Goal: Task Accomplishment & Management: Manage account settings

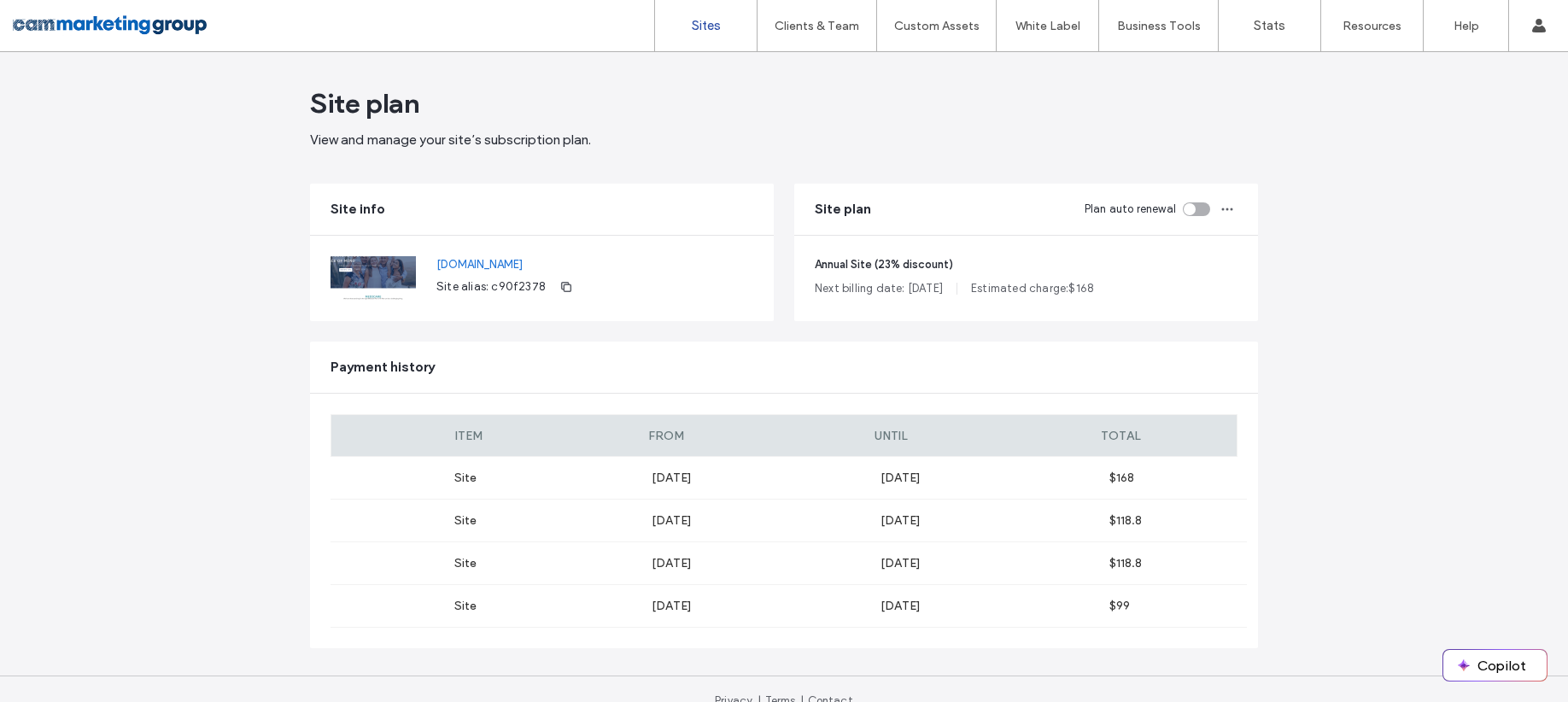
click at [715, 18] on label "Sites" at bounding box center [706, 25] width 29 height 15
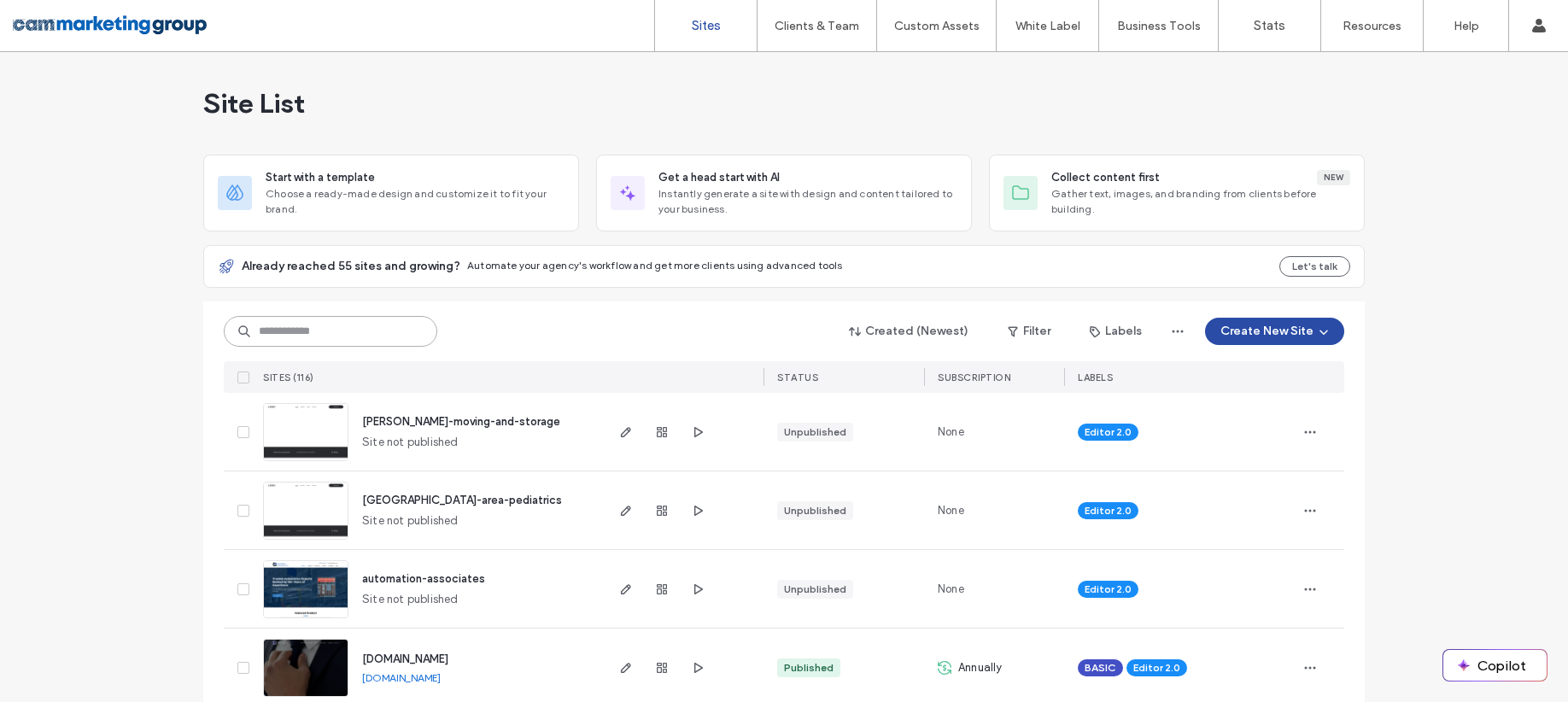
click at [315, 324] on input at bounding box center [330, 332] width 213 height 31
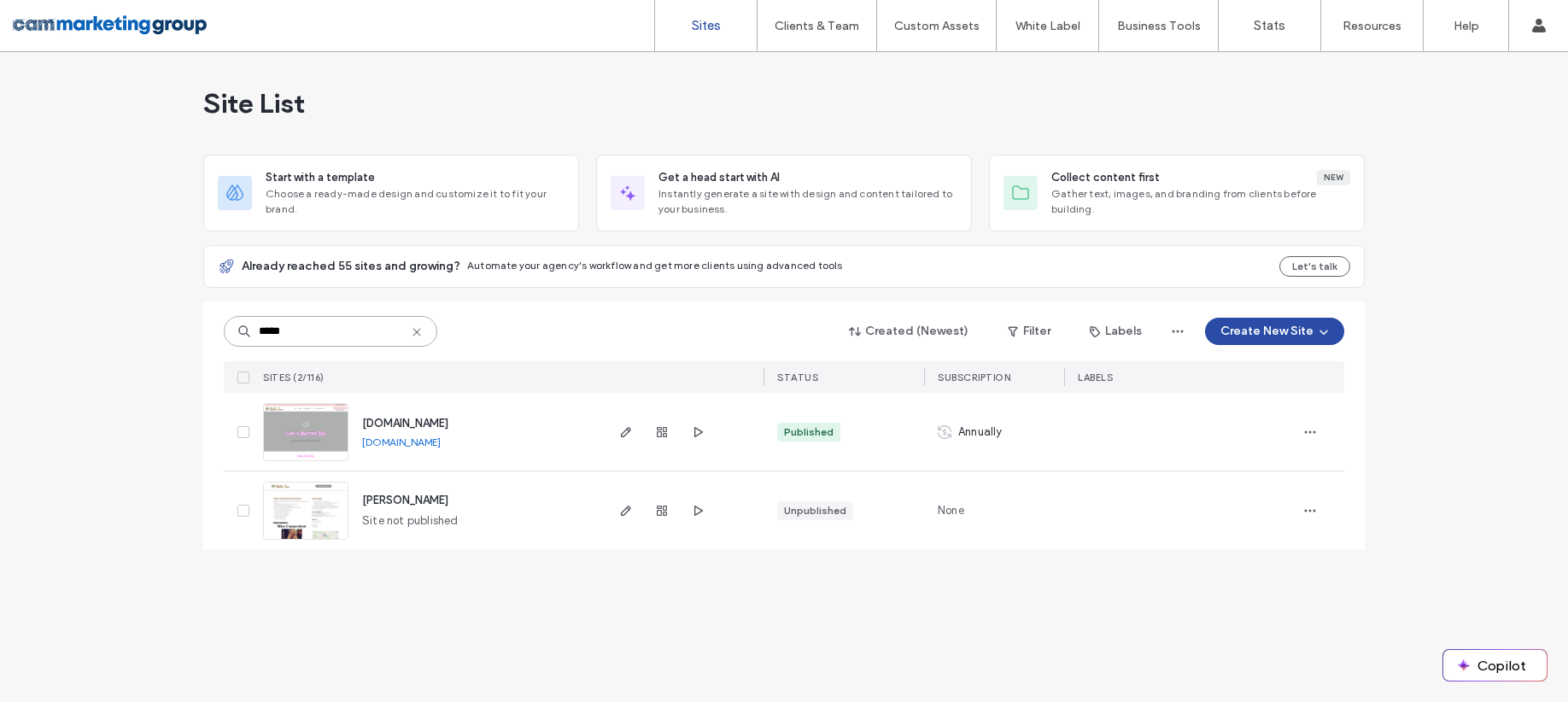
type input "*****"
click at [616, 432] on span "button" at bounding box center [625, 432] width 20 height 20
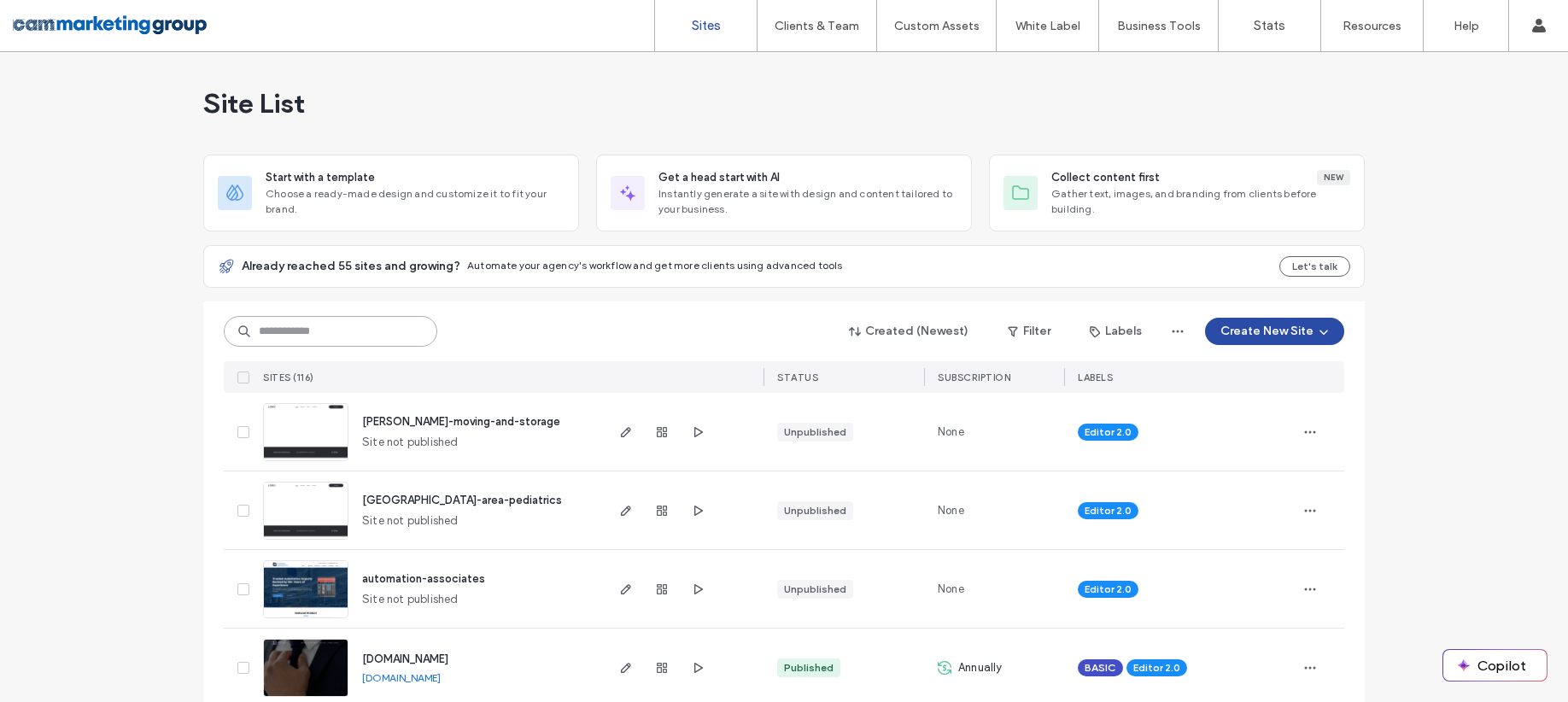
click at [353, 319] on input at bounding box center [330, 332] width 213 height 31
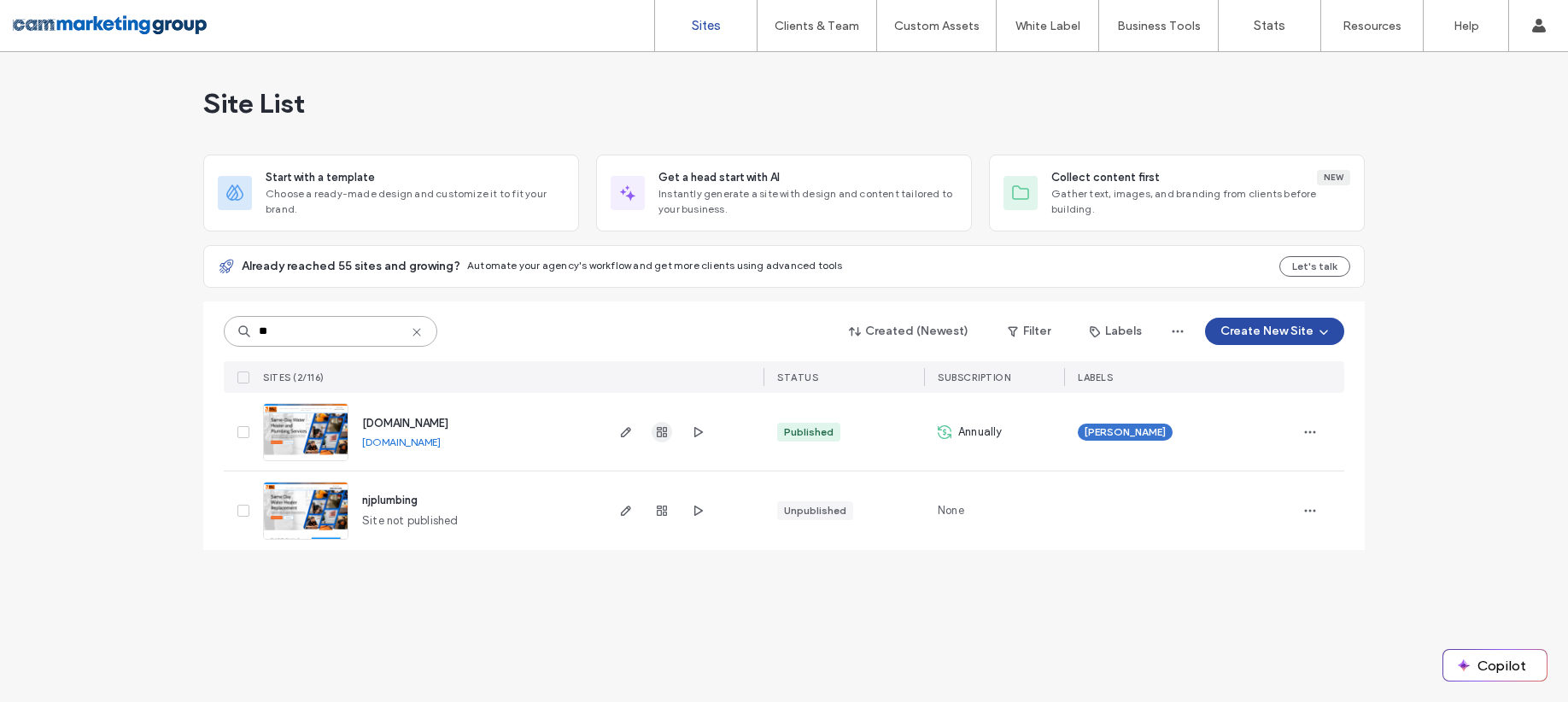
type input "**"
click at [656, 429] on icon "button" at bounding box center [661, 432] width 13 height 13
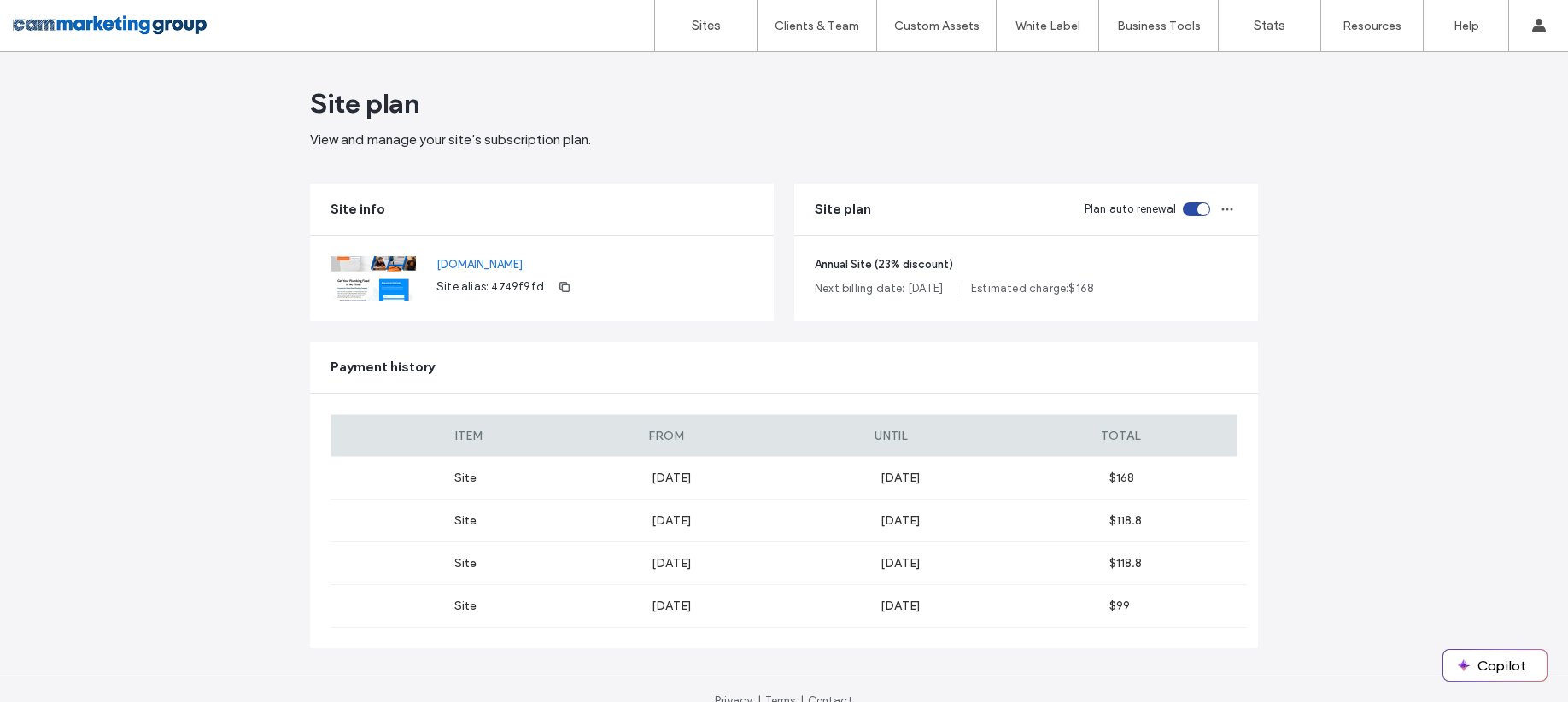
click at [1188, 207] on div "toggle" at bounding box center [1196, 208] width 27 height 13
click at [712, 28] on label "Sites" at bounding box center [706, 25] width 29 height 15
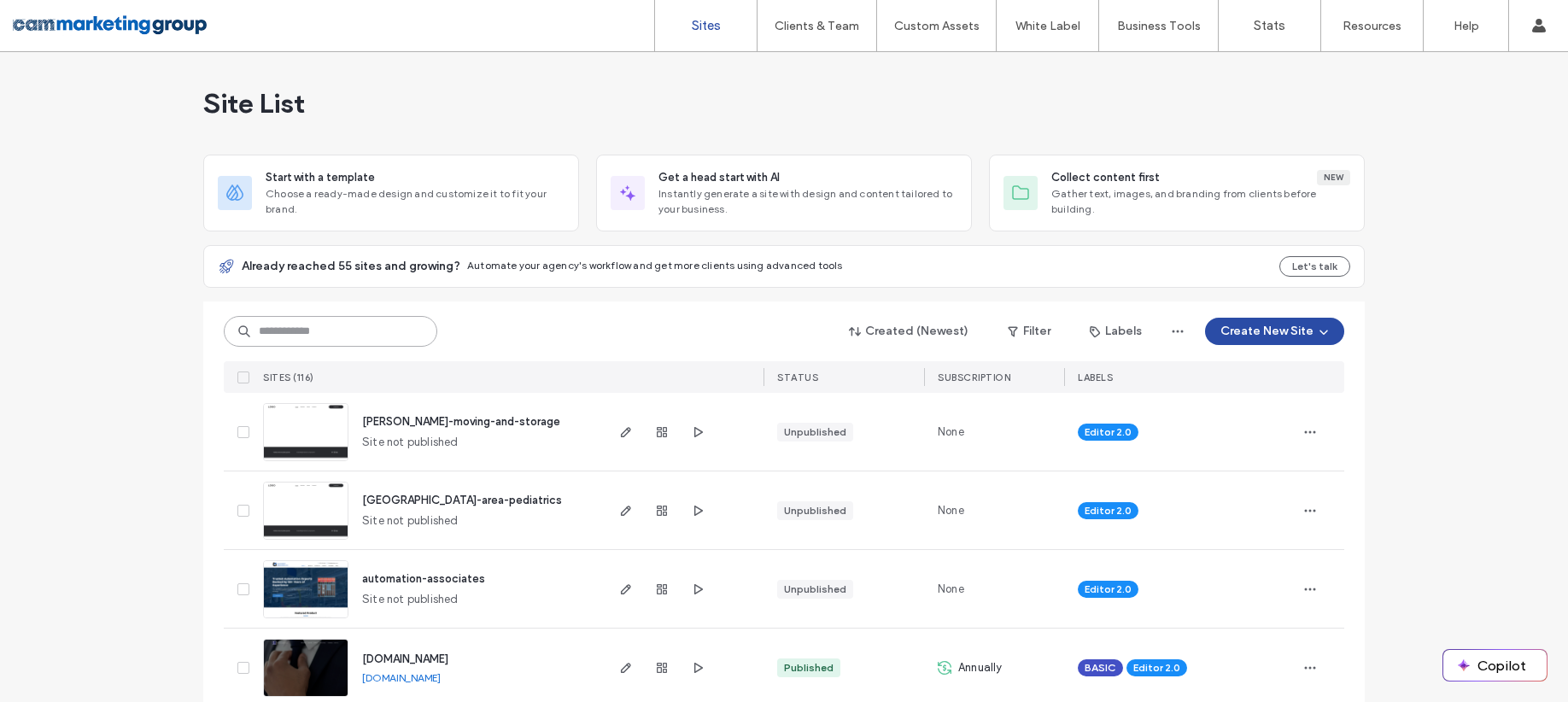
click at [361, 333] on input at bounding box center [330, 332] width 213 height 31
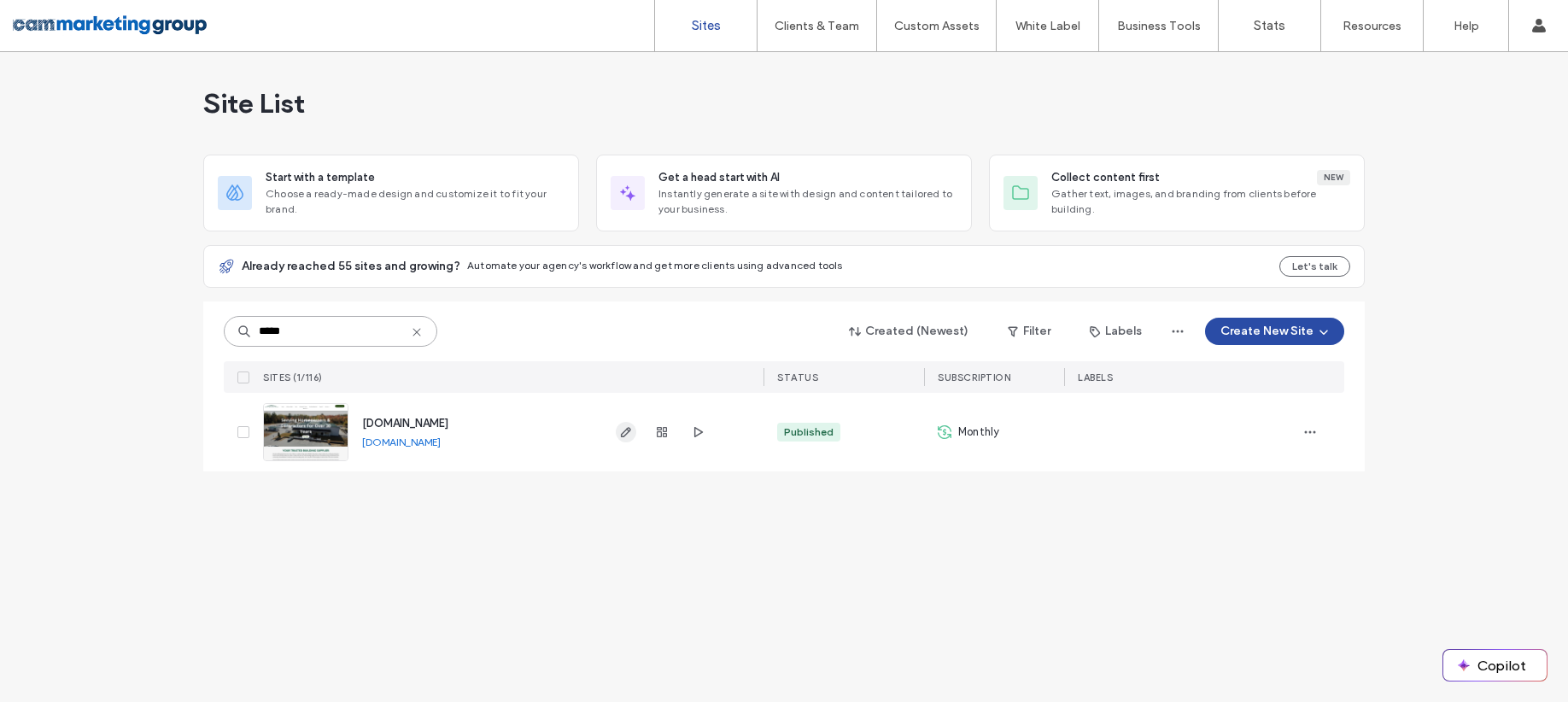
type input "*****"
click at [623, 436] on use "button" at bounding box center [626, 433] width 11 height 11
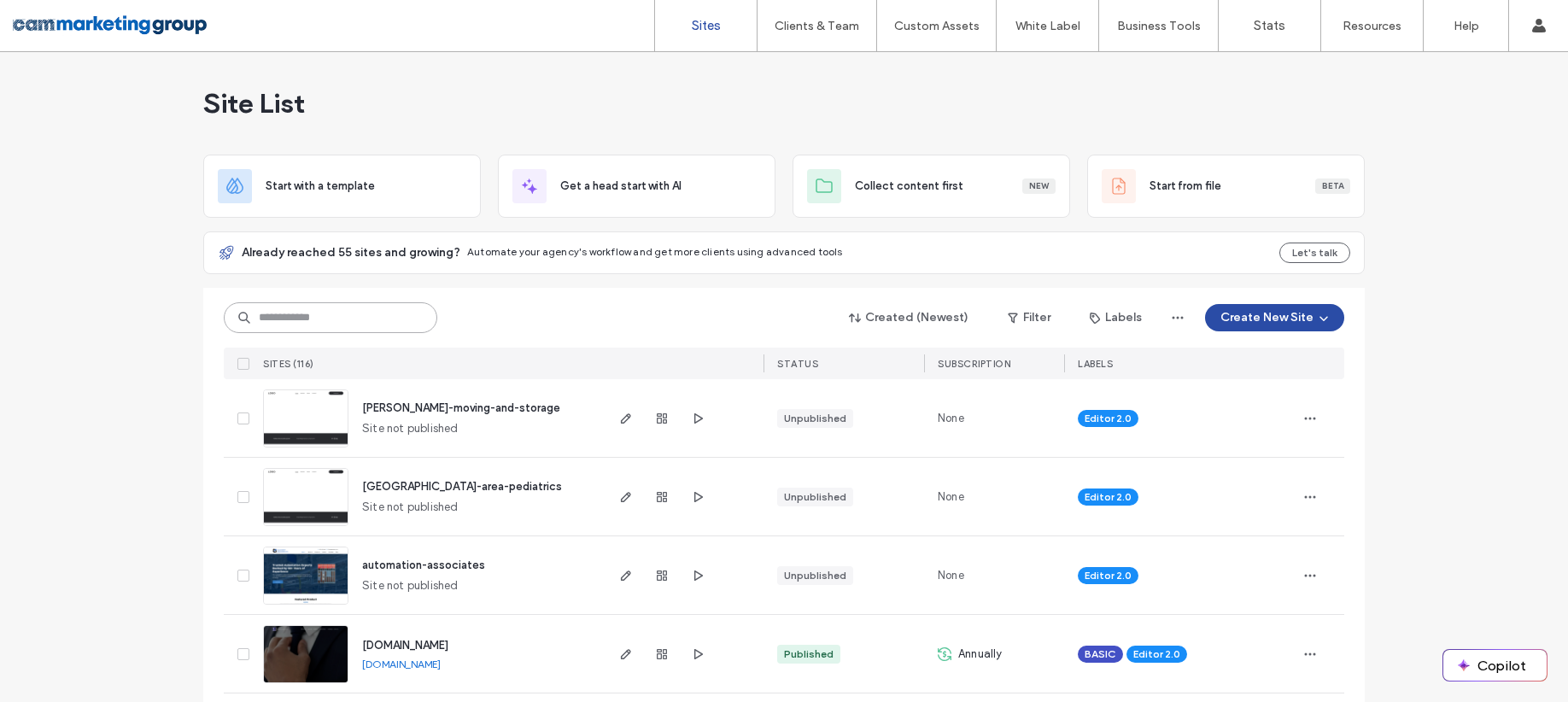
click at [322, 322] on input at bounding box center [330, 317] width 213 height 31
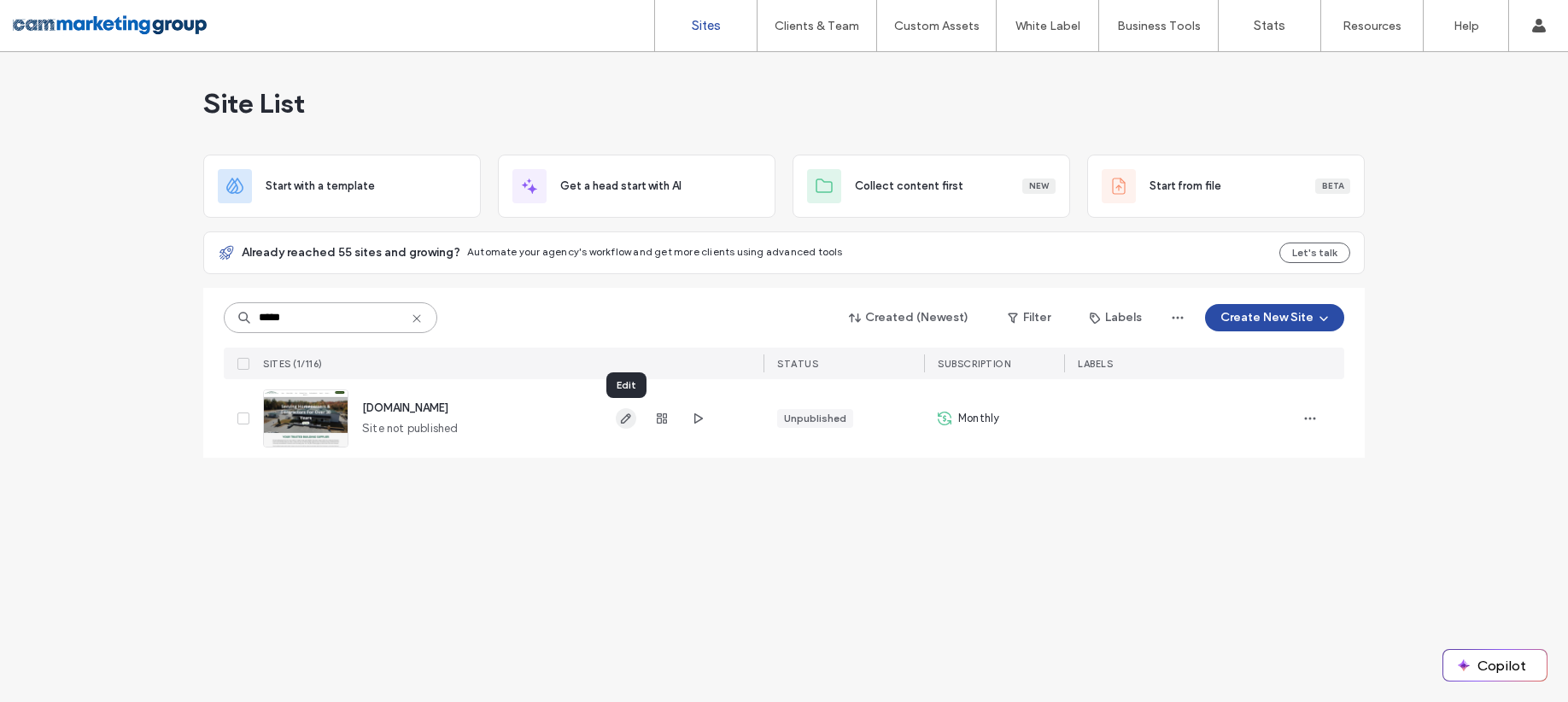
type input "*****"
click at [631, 425] on icon "button" at bounding box center [625, 418] width 13 height 13
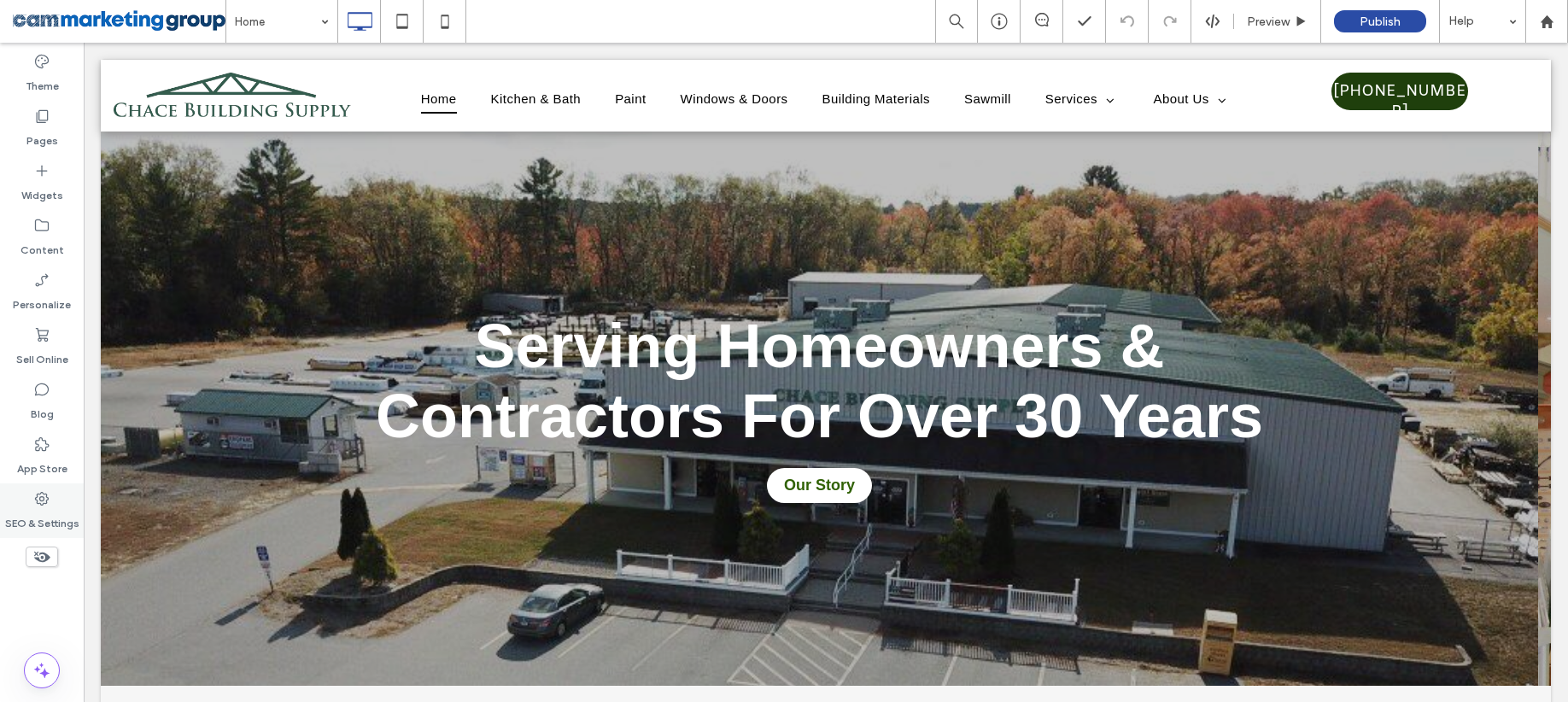
click at [38, 511] on label "SEO & Settings" at bounding box center [43, 519] width 74 height 24
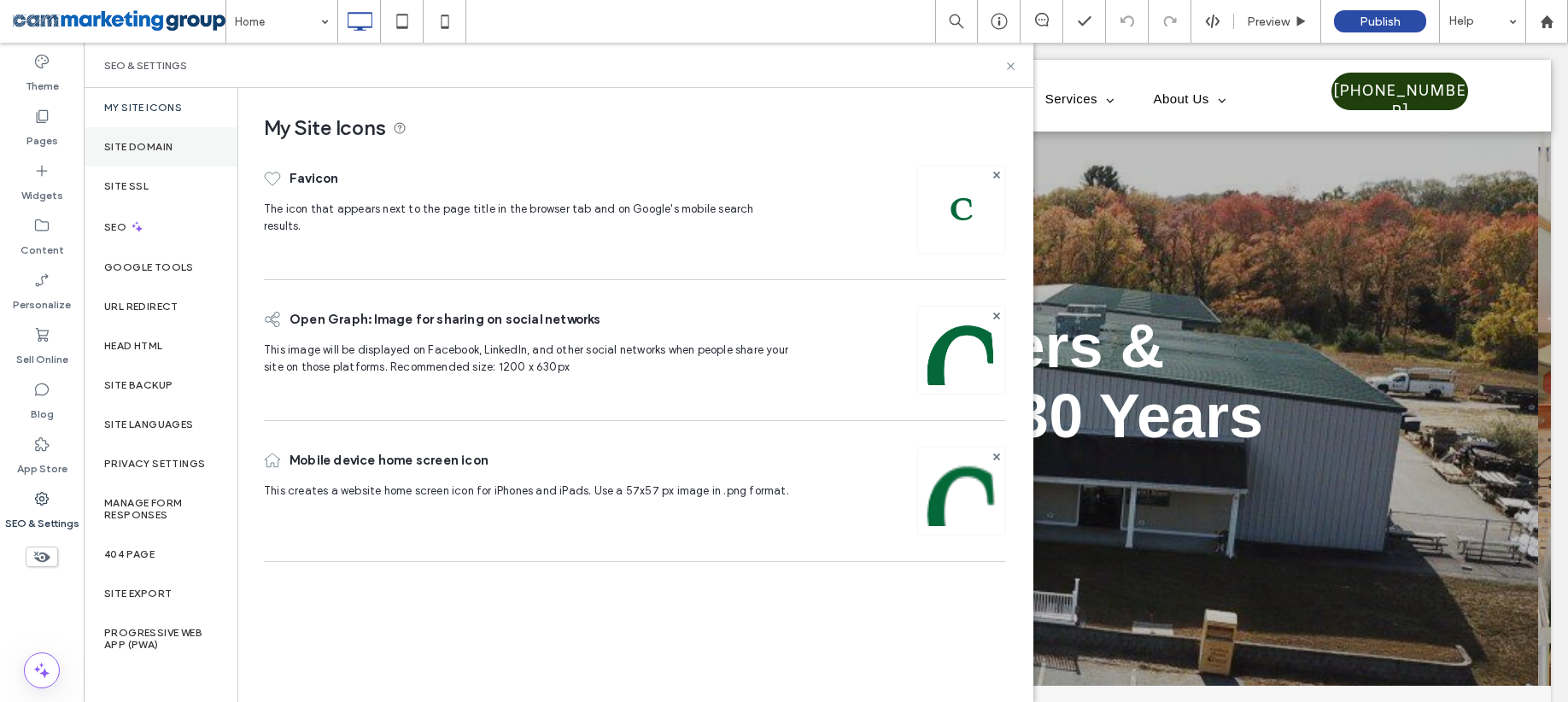
click at [163, 152] on label "Site Domain" at bounding box center [138, 146] width 68 height 12
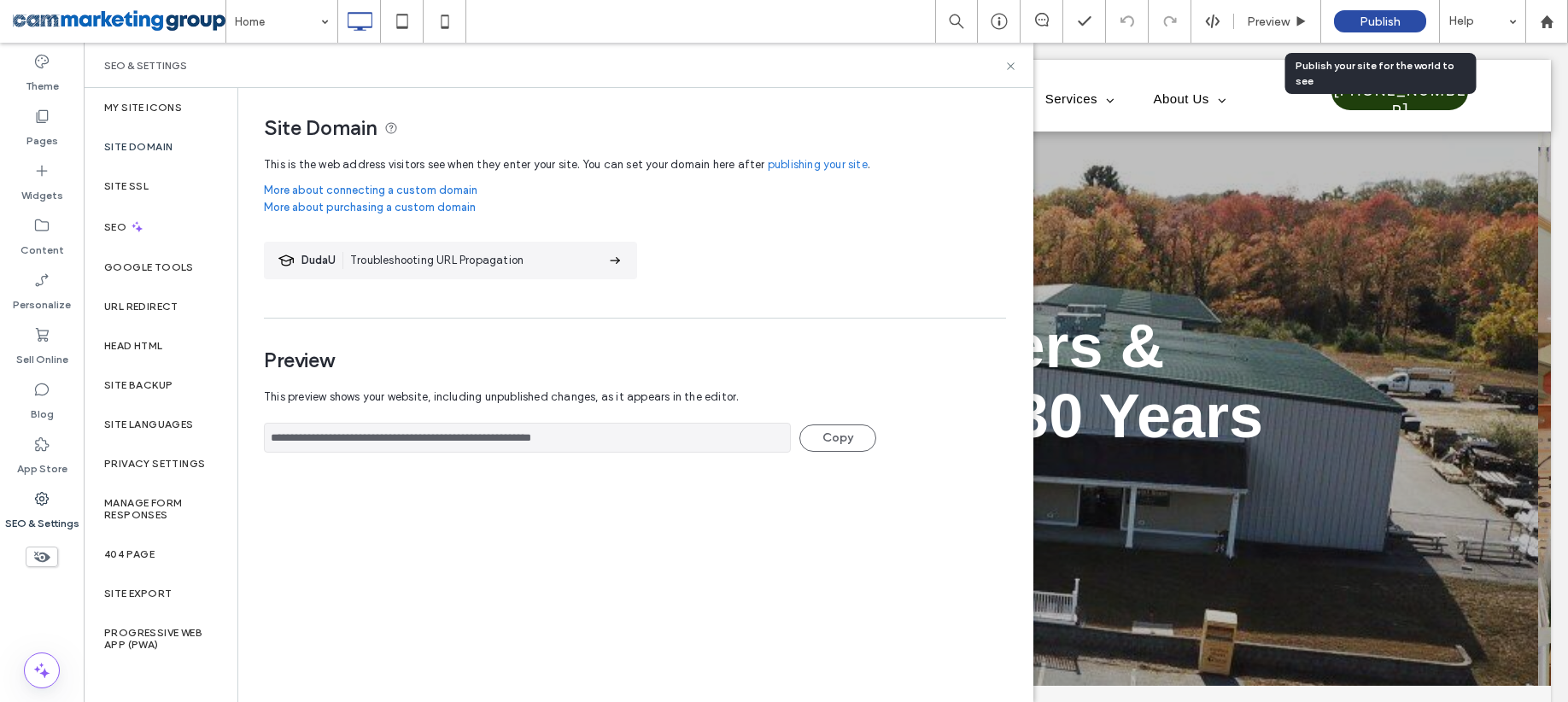
click at [1409, 22] on div "Publish" at bounding box center [1379, 21] width 92 height 22
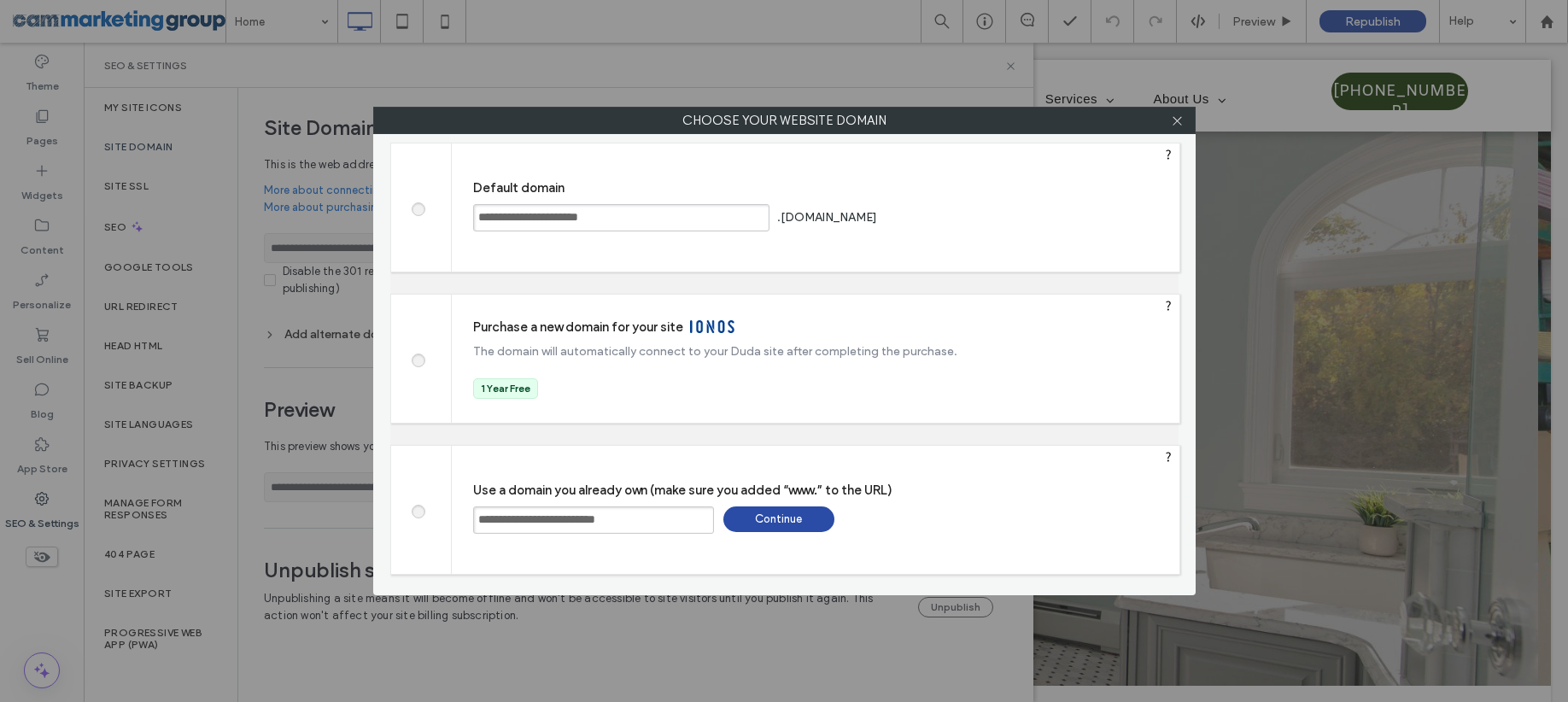
click at [803, 524] on div "Continue" at bounding box center [778, 519] width 111 height 26
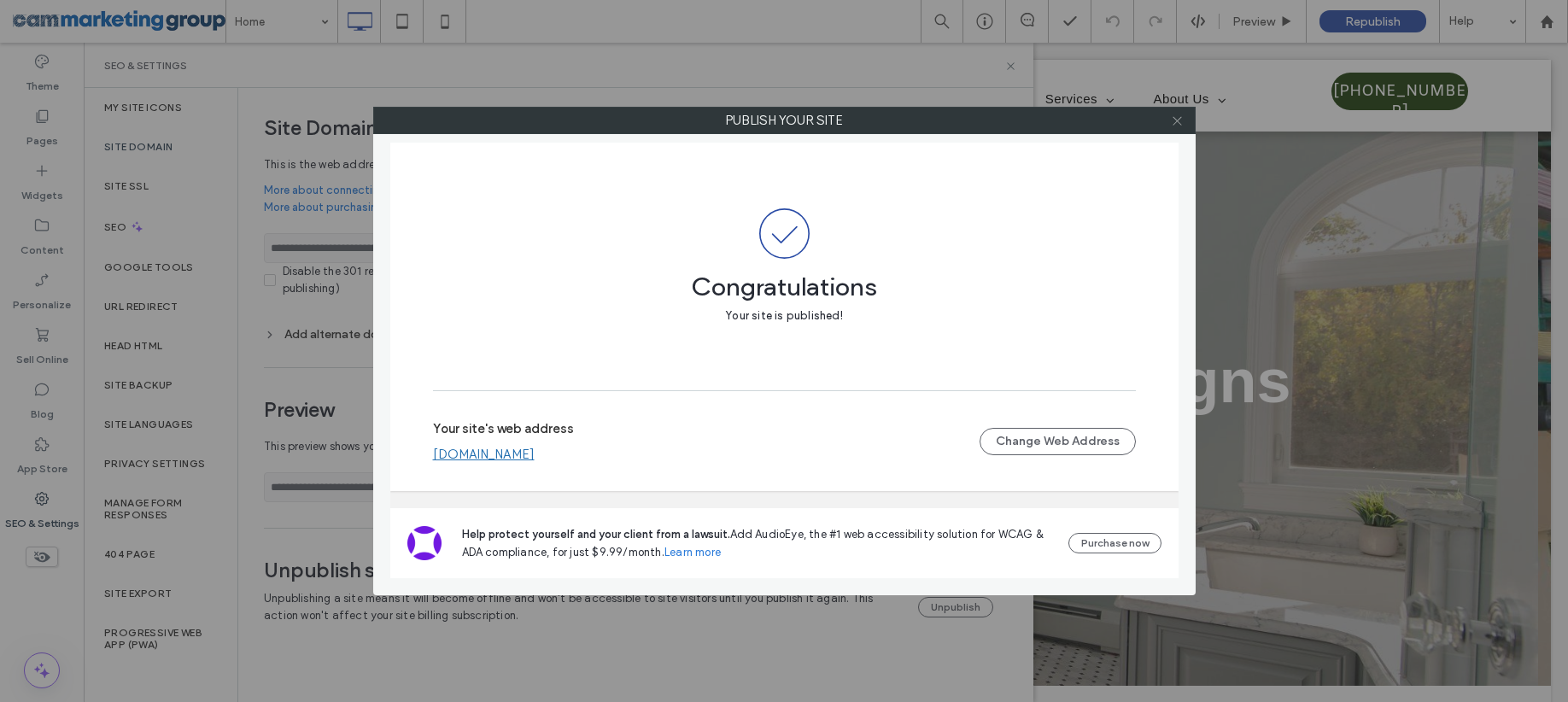
click at [1180, 127] on span at bounding box center [1176, 120] width 12 height 26
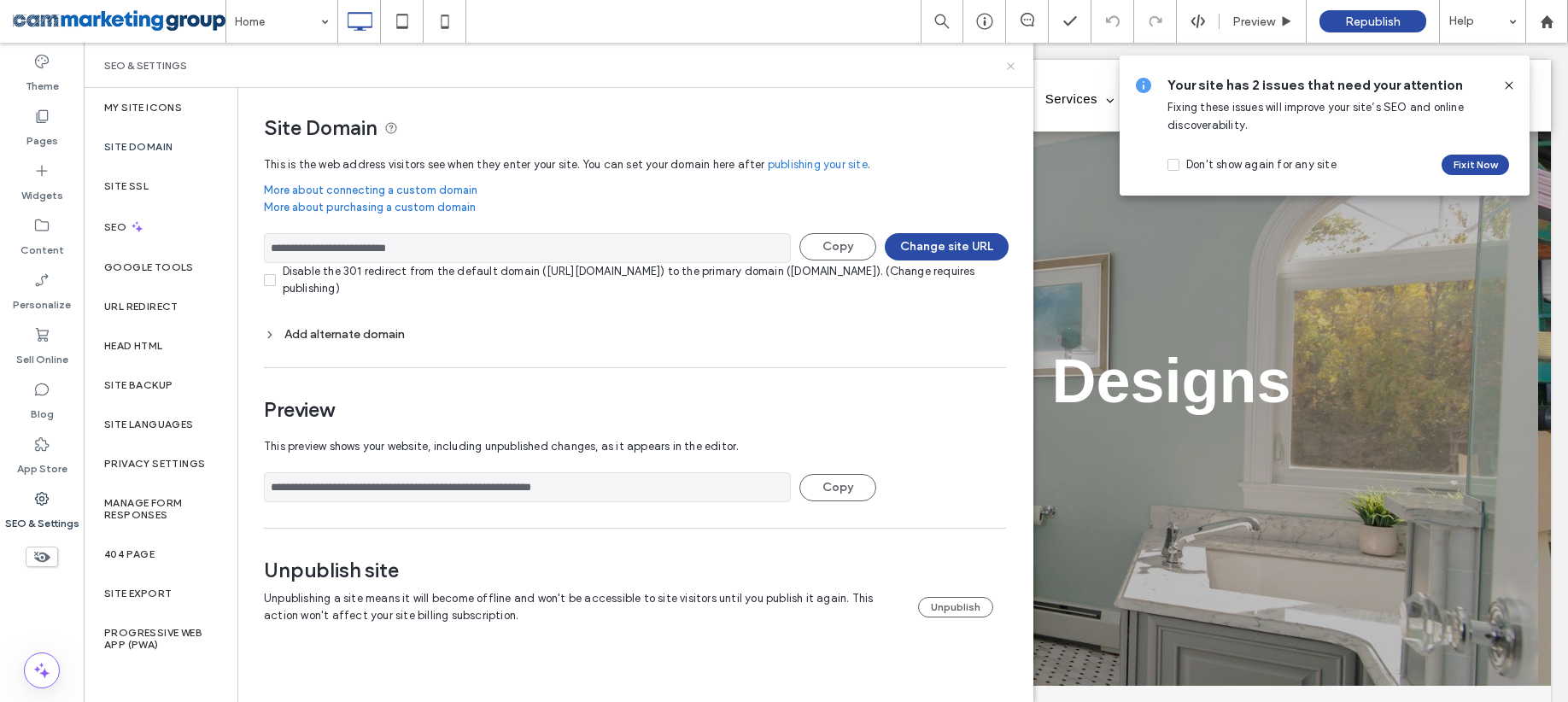
drag, startPoint x: 1011, startPoint y: 67, endPoint x: 642, endPoint y: 51, distance: 369.3
click at [1011, 67] on icon at bounding box center [1010, 66] width 12 height 12
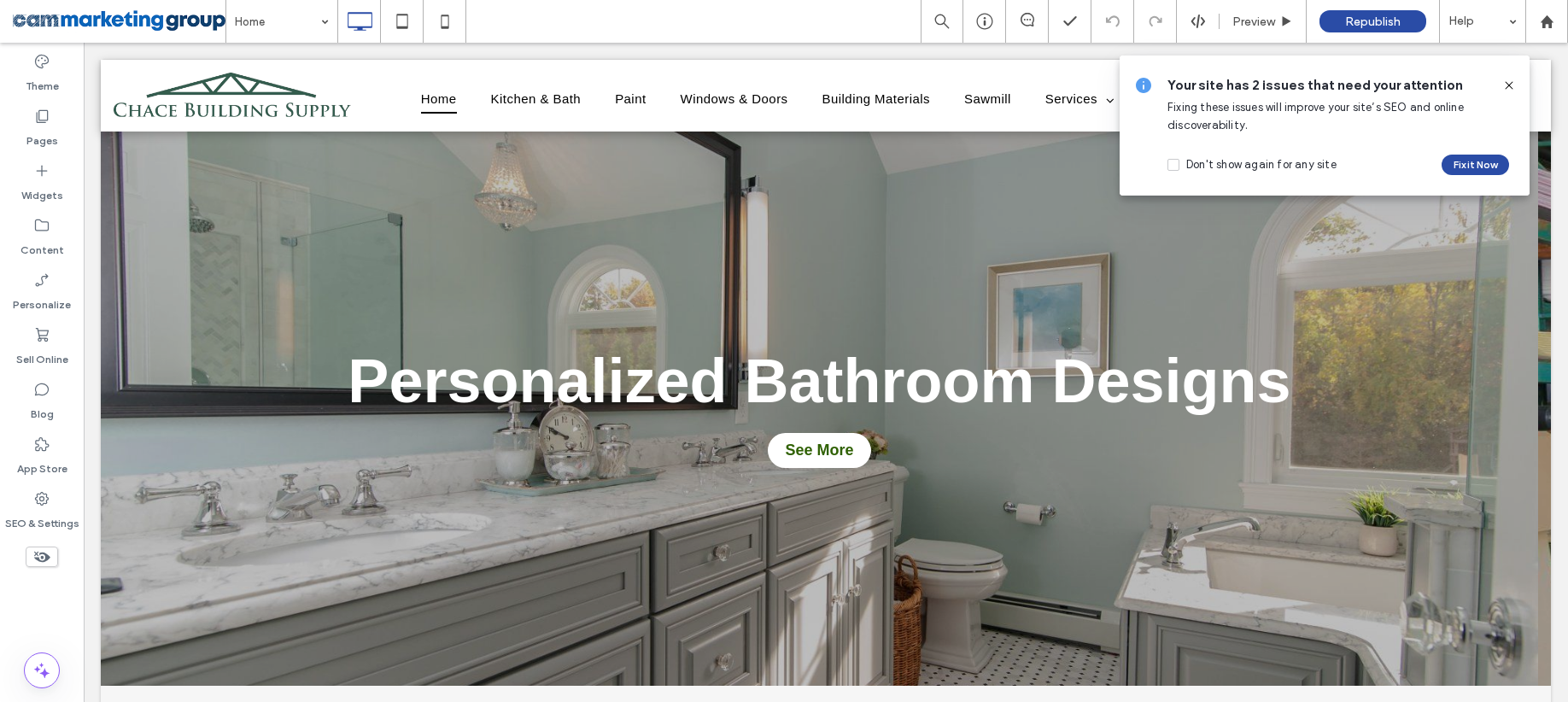
drag, startPoint x: 1511, startPoint y: 86, endPoint x: 1436, endPoint y: 0, distance: 114.1
click at [1511, 86] on icon at bounding box center [1508, 85] width 13 height 13
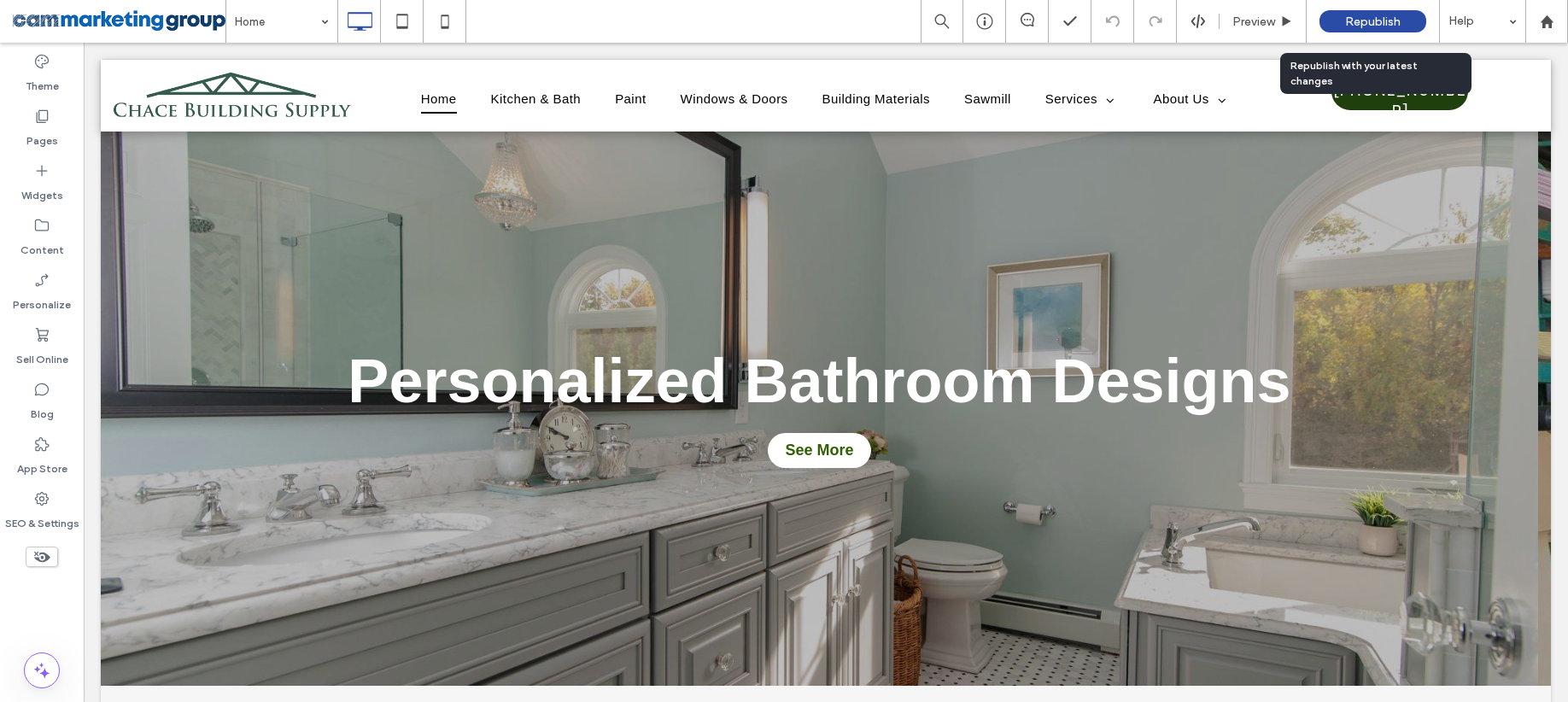
click at [1381, 22] on span "Republish" at bounding box center [1372, 21] width 56 height 14
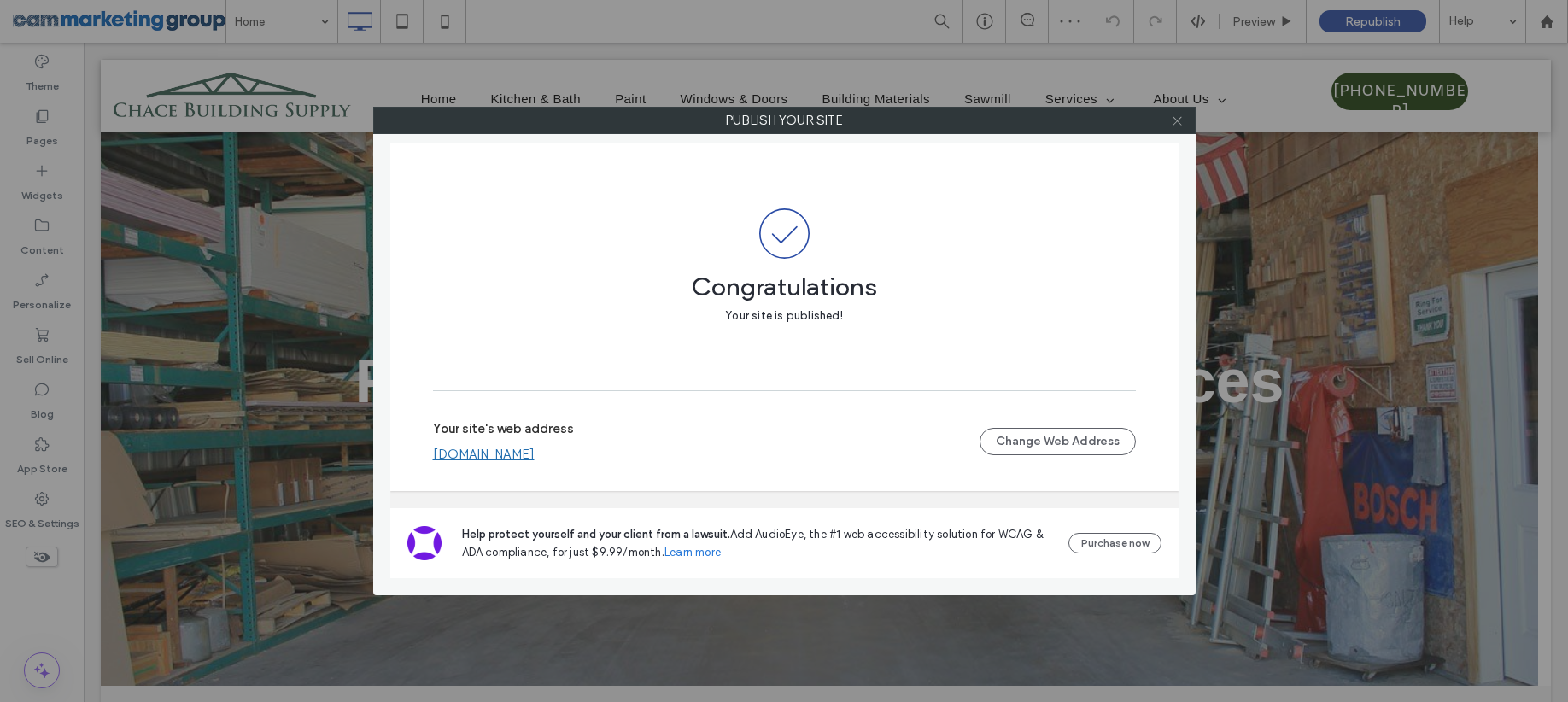
click at [1179, 122] on icon at bounding box center [1176, 121] width 12 height 12
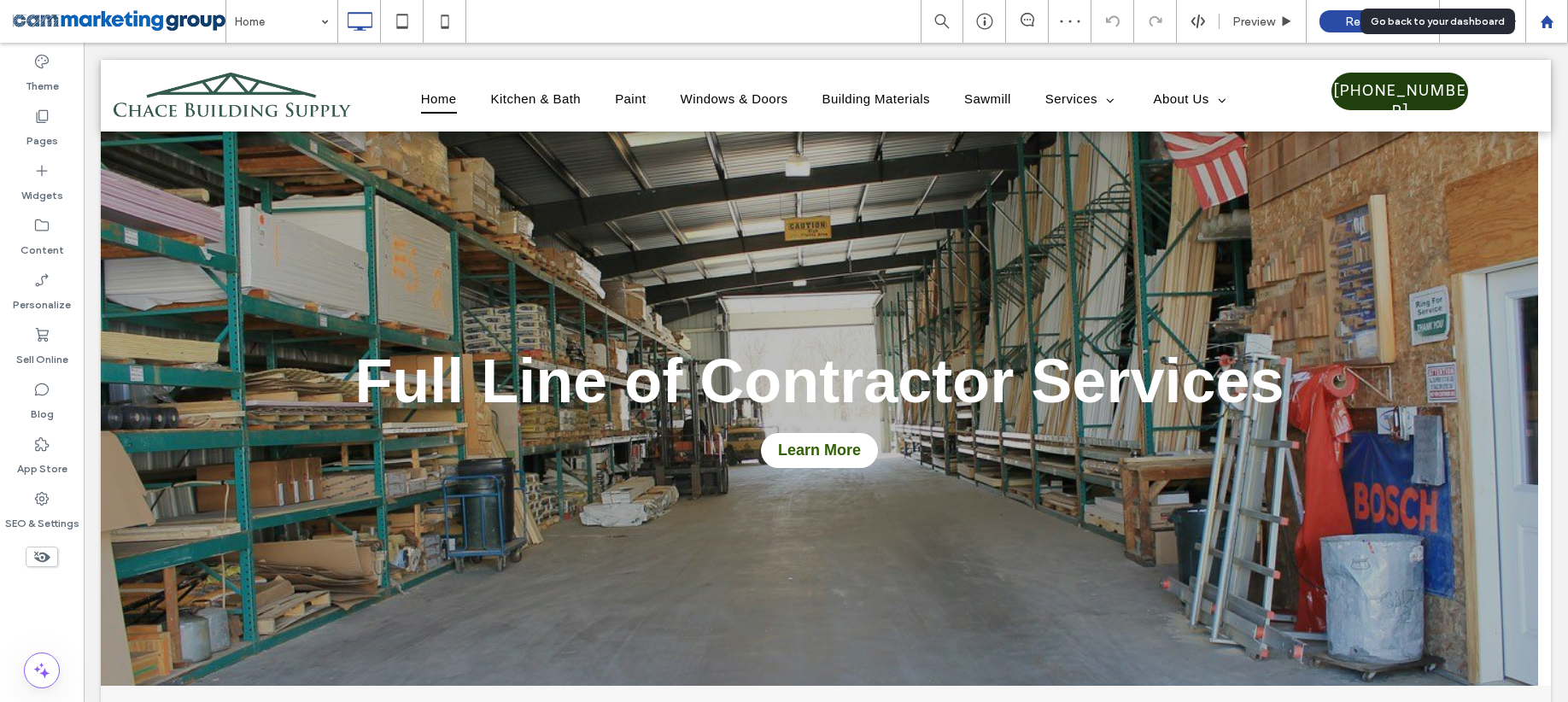
click at [1541, 19] on icon at bounding box center [1547, 21] width 14 height 14
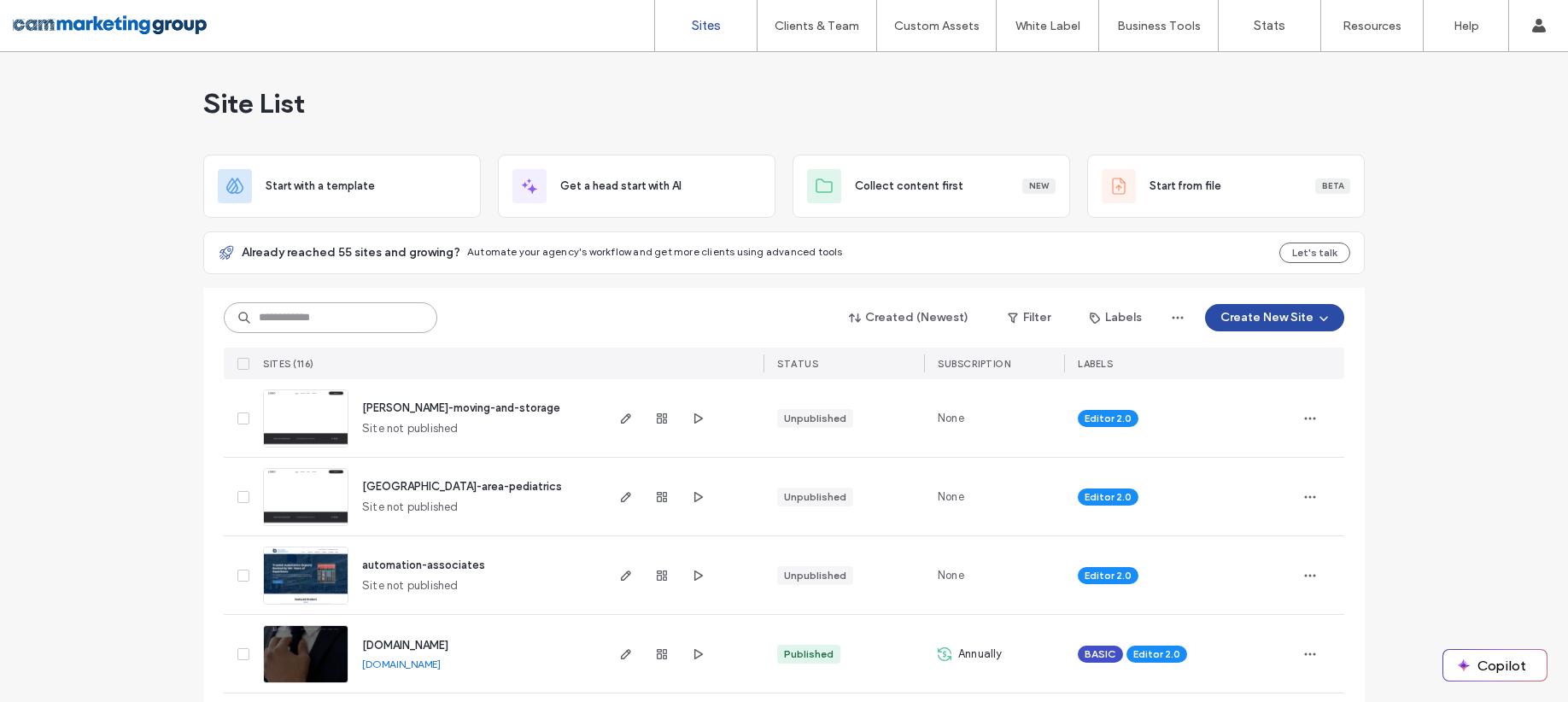
click at [336, 302] on input at bounding box center [330, 317] width 213 height 31
click at [345, 314] on input at bounding box center [330, 317] width 213 height 31
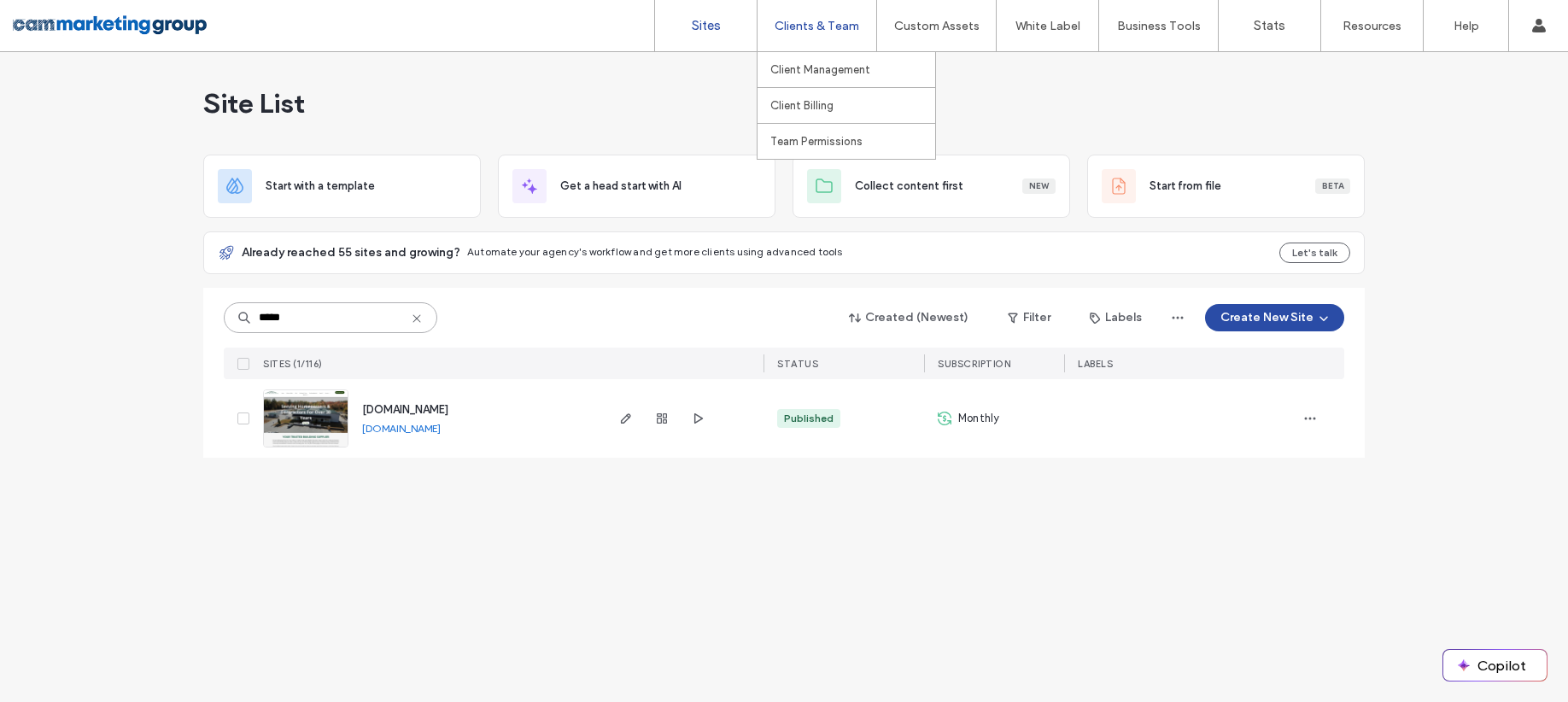
type input "*****"
